Goal: Information Seeking & Learning: Check status

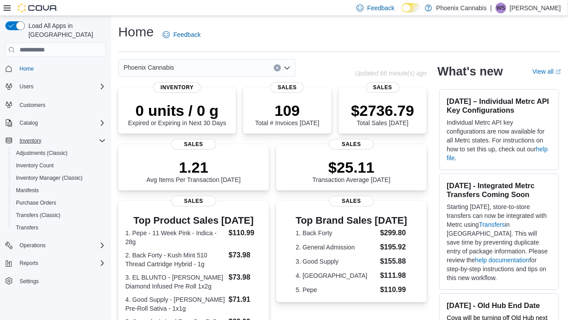
click at [67, 136] on div "Inventory" at bounding box center [61, 141] width 90 height 11
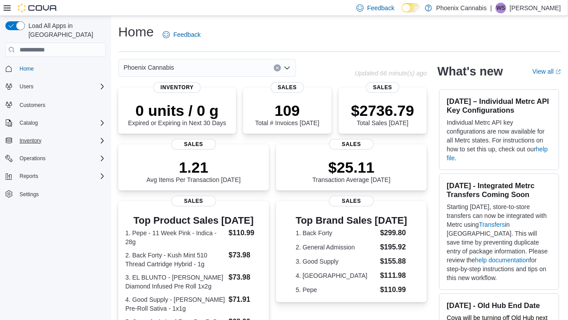
click at [72, 136] on div "Inventory" at bounding box center [61, 141] width 90 height 11
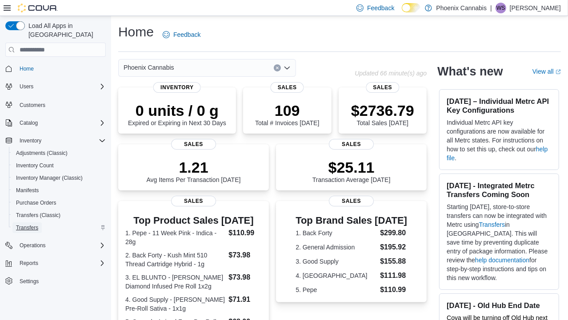
click at [28, 224] on span "Transfers" at bounding box center [27, 227] width 22 height 7
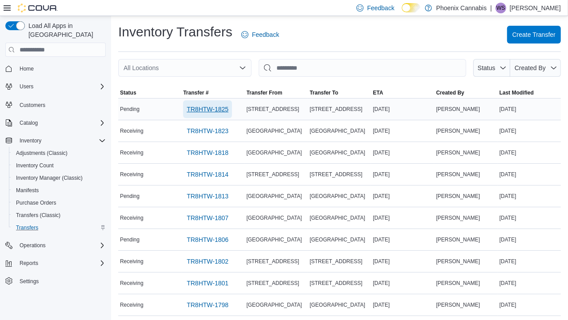
click at [200, 109] on span "TR8HTW-1825" at bounding box center [208, 109] width 42 height 9
click at [206, 171] on span "TR8HTW-1814" at bounding box center [208, 174] width 42 height 9
click at [202, 109] on span "TR8HTW-1825" at bounding box center [208, 109] width 42 height 9
click at [27, 224] on span "Transfers" at bounding box center [27, 227] width 22 height 7
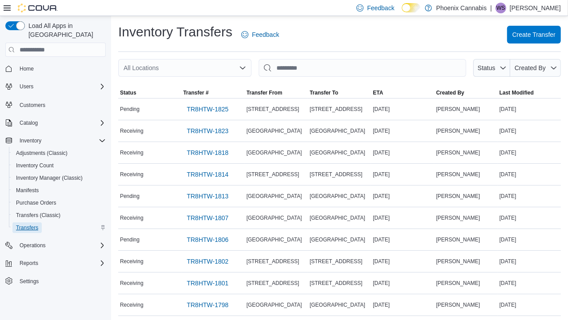
click at [27, 224] on span "Transfers" at bounding box center [27, 227] width 22 height 7
click at [208, 109] on span "TR8HTW-1825" at bounding box center [208, 109] width 42 height 9
click at [56, 258] on div "Reports" at bounding box center [61, 263] width 90 height 11
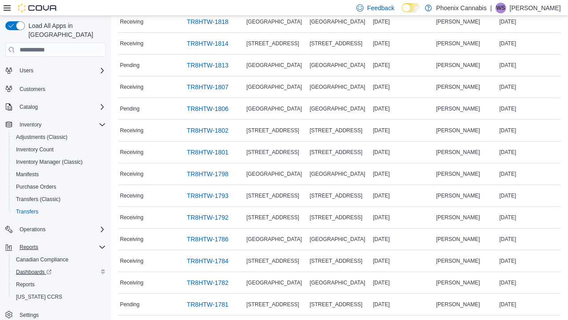
scroll to position [133, 0]
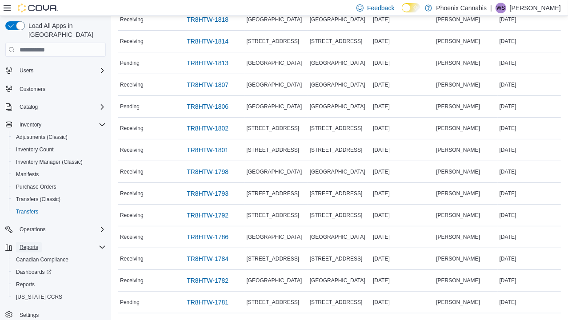
click at [28, 244] on span "Reports" at bounding box center [29, 247] width 19 height 7
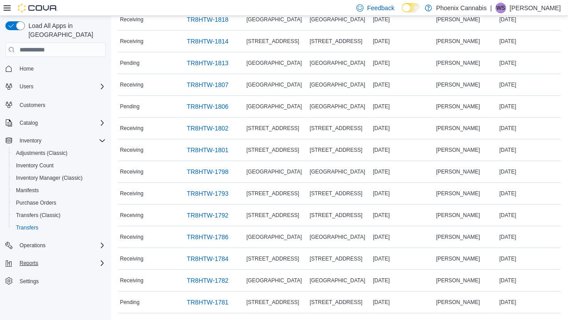
scroll to position [0, 0]
click at [31, 260] on span "Reports" at bounding box center [29, 263] width 19 height 7
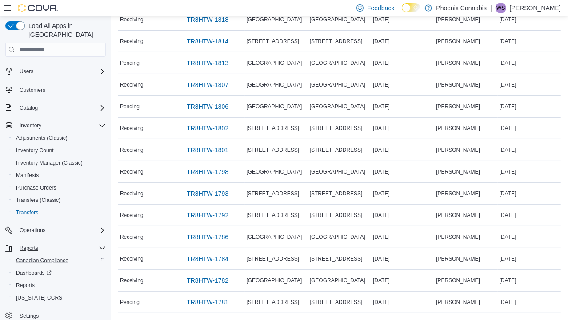
scroll to position [16, 0]
click at [15, 280] on link "Reports" at bounding box center [25, 285] width 26 height 11
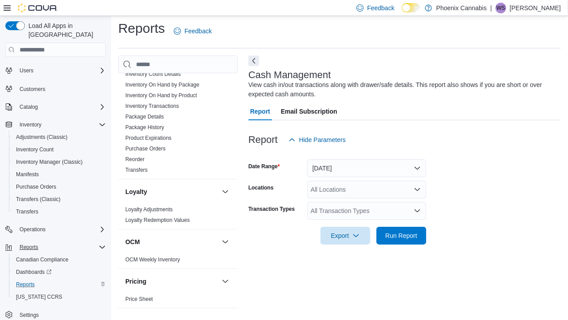
scroll to position [444, 0]
click at [143, 167] on link "Transfers" at bounding box center [136, 170] width 22 height 6
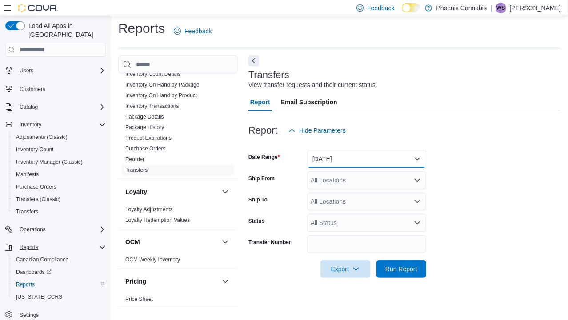
click at [419, 162] on button "[DATE]" at bounding box center [366, 159] width 119 height 18
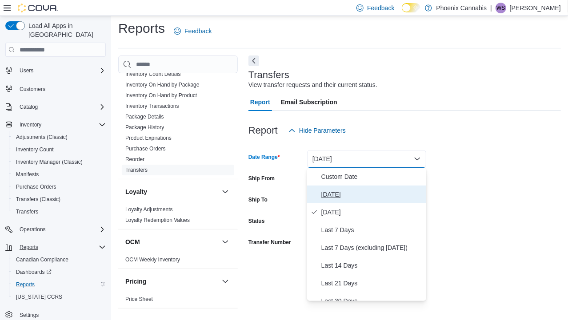
click at [332, 192] on span "Today" at bounding box center [371, 194] width 101 height 11
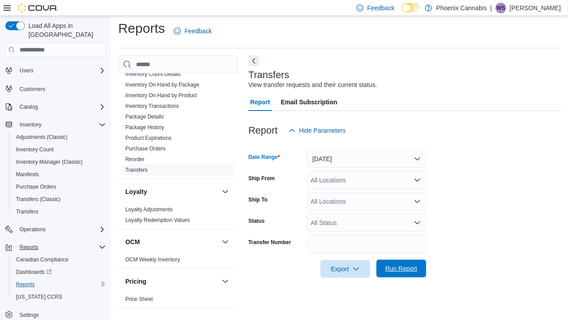
click at [396, 270] on span "Run Report" at bounding box center [401, 268] width 32 height 9
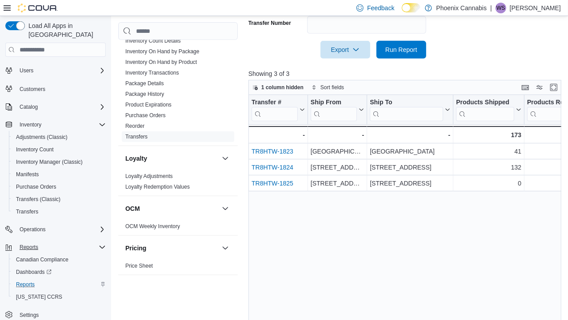
scroll to position [246, 0]
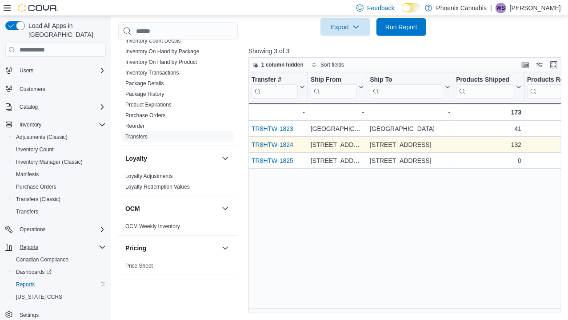
click at [273, 142] on link "TR8HTW-1824" at bounding box center [273, 144] width 42 height 7
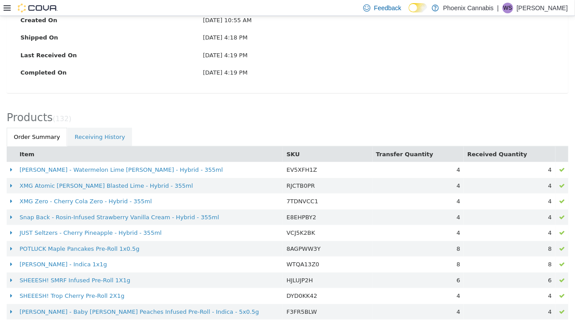
scroll to position [645, 0]
